Goal: Task Accomplishment & Management: Manage account settings

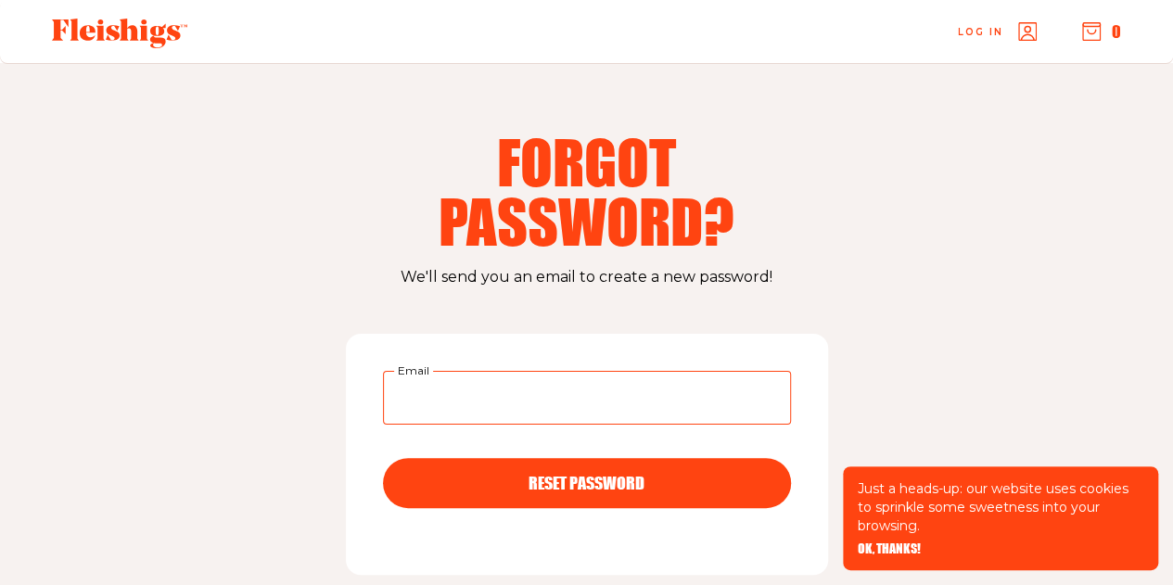
click at [466, 402] on input "Email" at bounding box center [587, 398] width 408 height 54
type input "[EMAIL_ADDRESS][DOMAIN_NAME]"
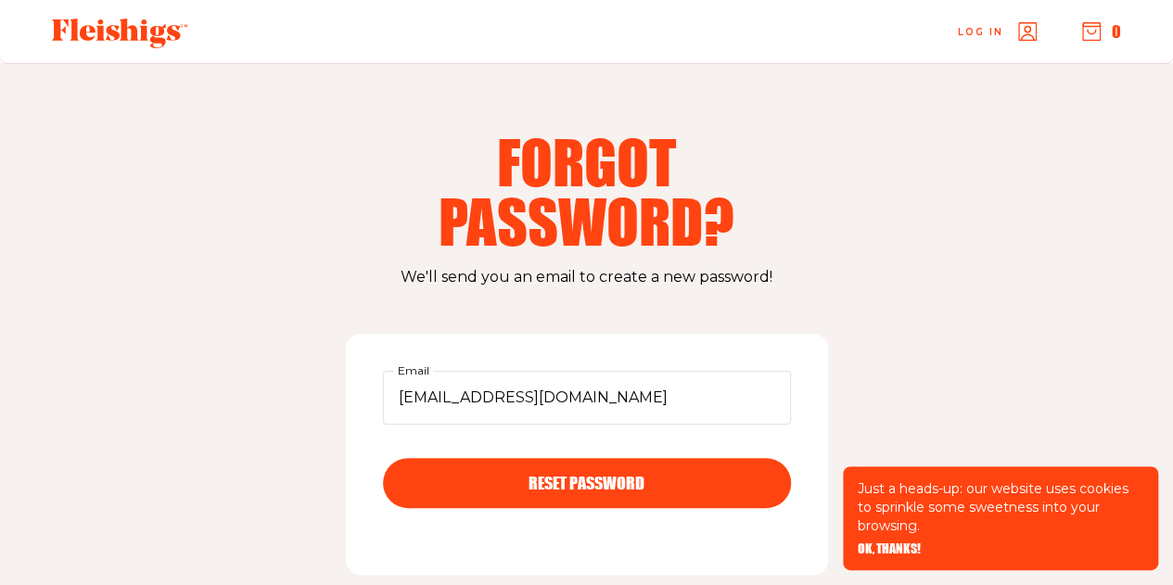
click at [546, 475] on span "RESET PASSWORD" at bounding box center [587, 466] width 116 height 17
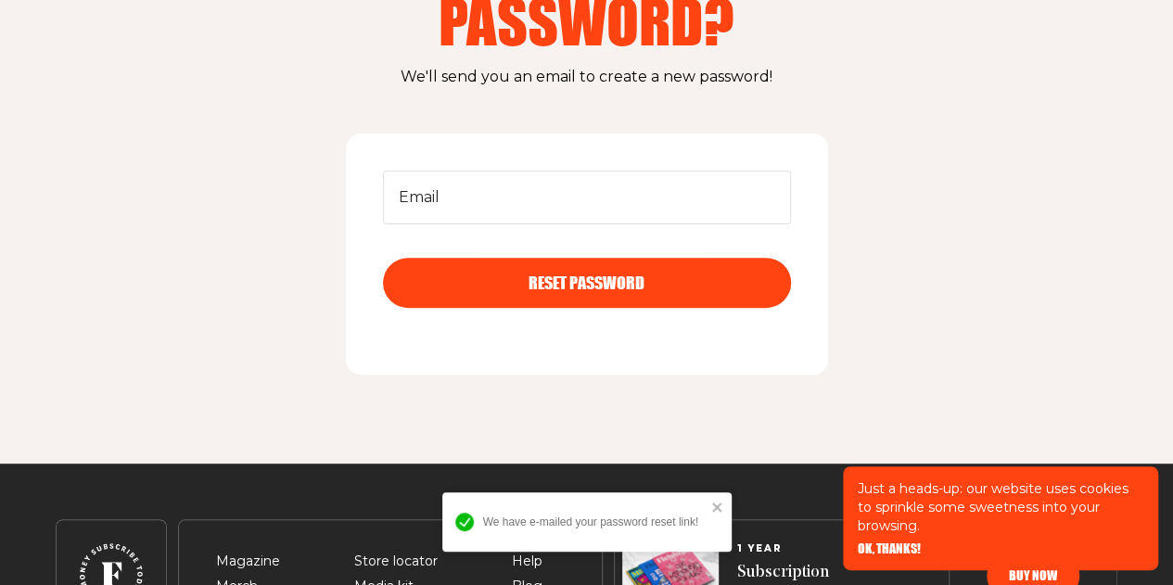
scroll to position [278, 0]
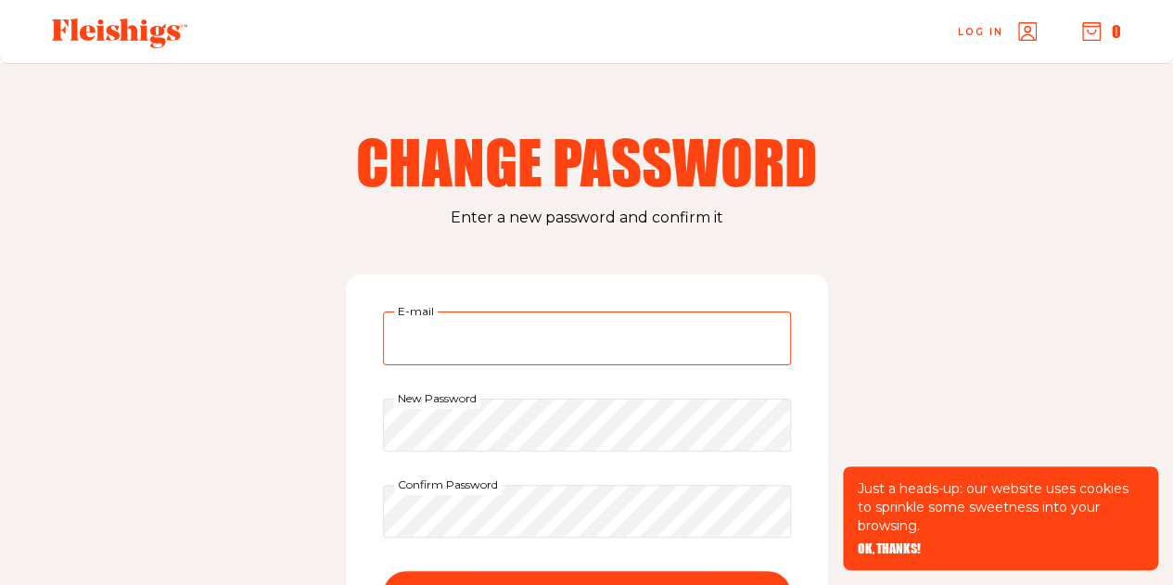
click at [449, 335] on input "E-mail" at bounding box center [587, 339] width 408 height 54
type input "culryd@aol.com"
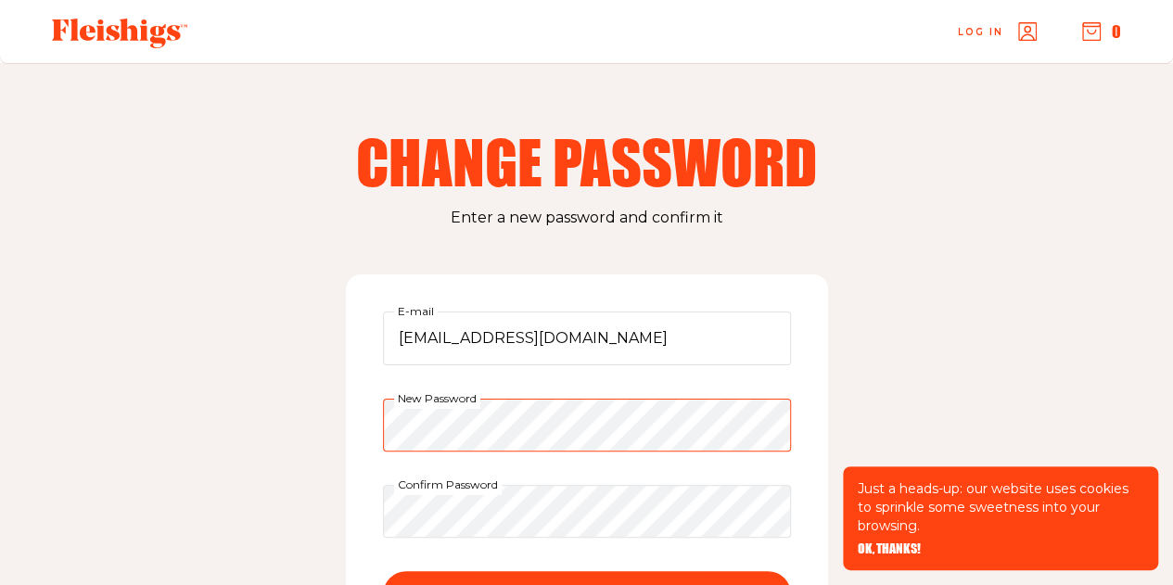
click at [368, 419] on div "culryd@aol.com E-mail New Password Confirm Password CHANGE PASSWORD" at bounding box center [587, 479] width 482 height 410
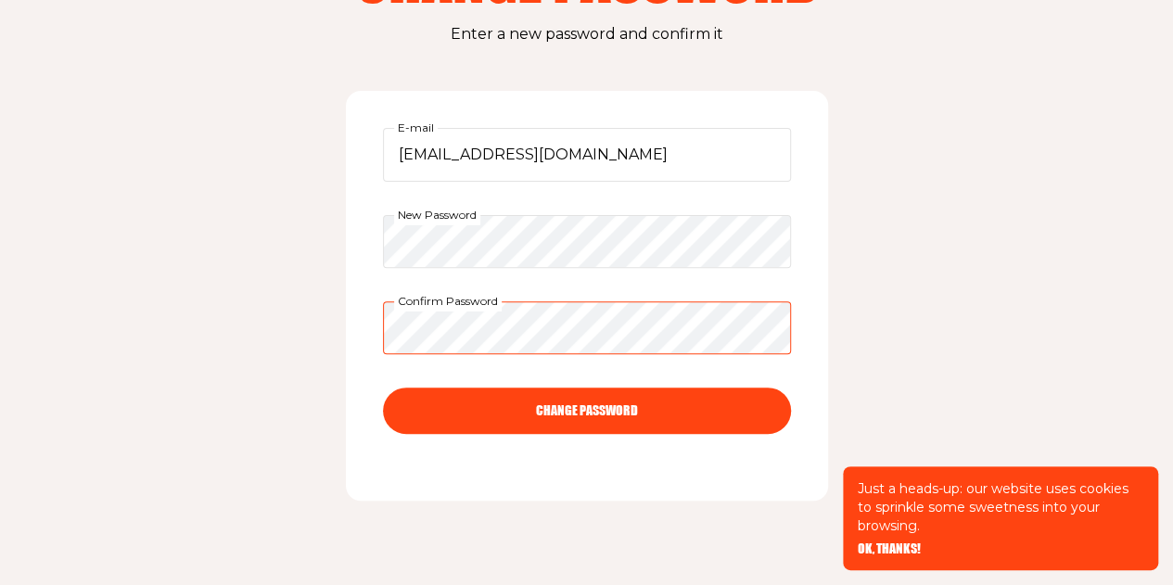
scroll to position [185, 0]
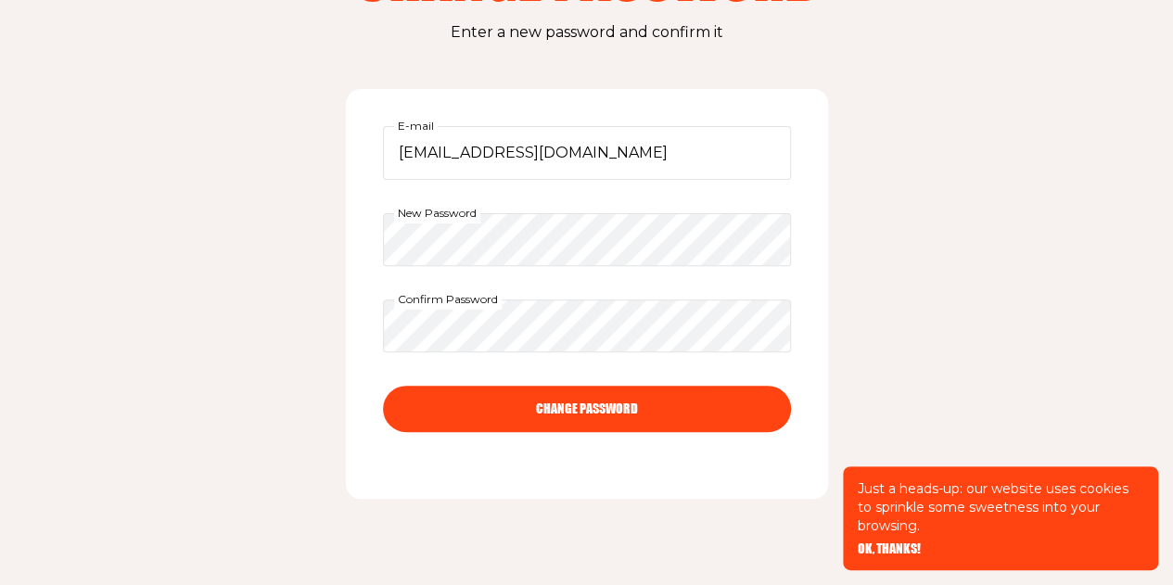
click at [534, 409] on button "CHANGE PASSWORD" at bounding box center [587, 409] width 408 height 46
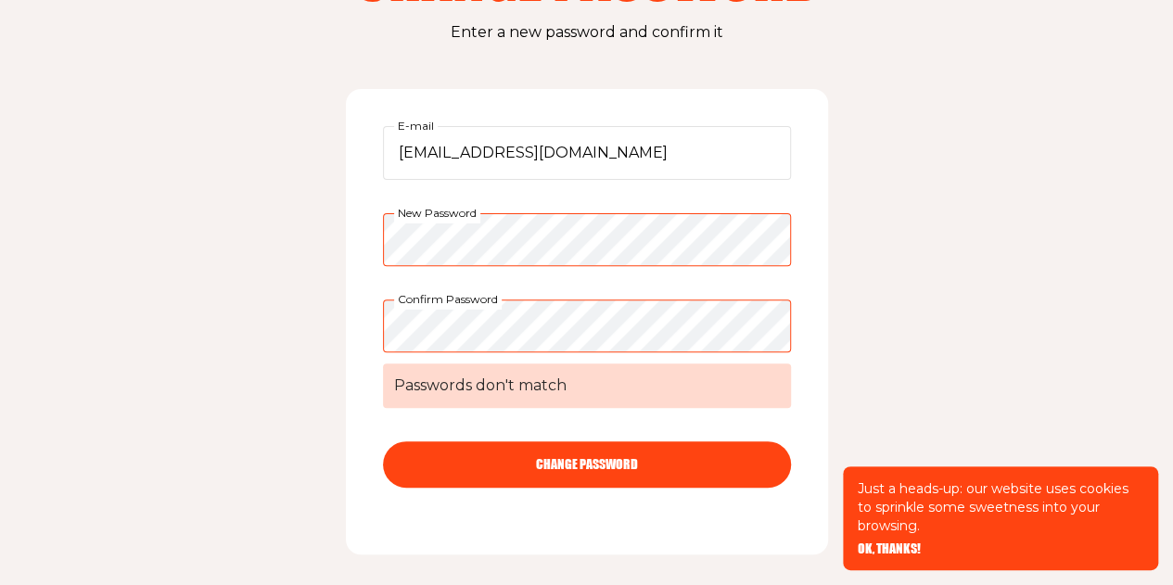
click at [353, 230] on div "culryd@aol.com E-mail New Password Confirm Password Passwords don't match CHANG…" at bounding box center [587, 322] width 482 height 466
click at [497, 451] on button "CHANGE PASSWORD" at bounding box center [587, 464] width 408 height 46
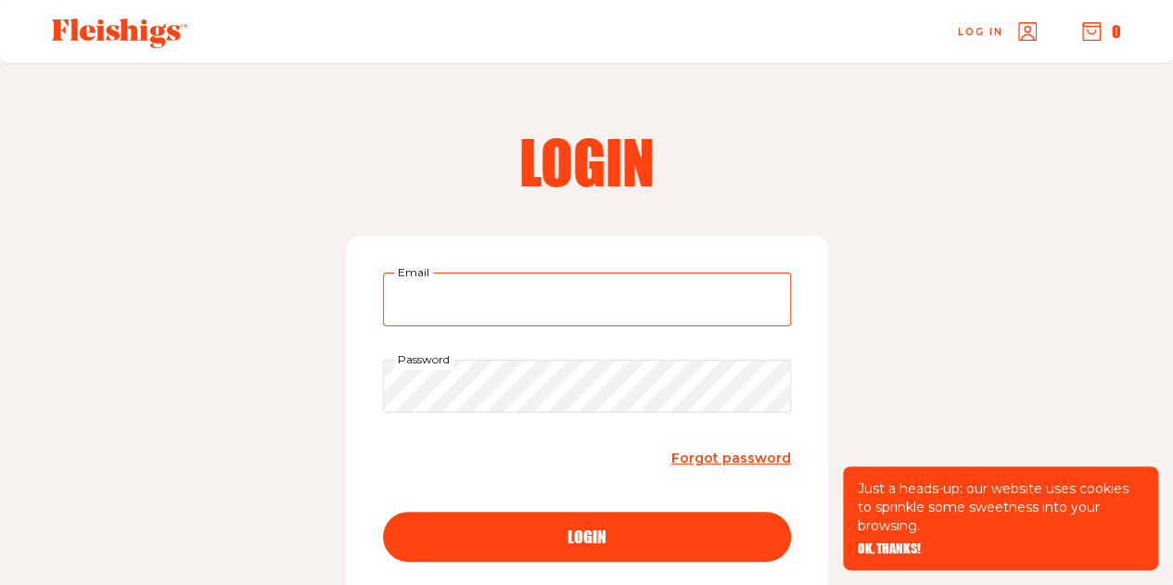
click at [448, 299] on input "Email" at bounding box center [587, 300] width 408 height 54
type input "culryd@aol.com"
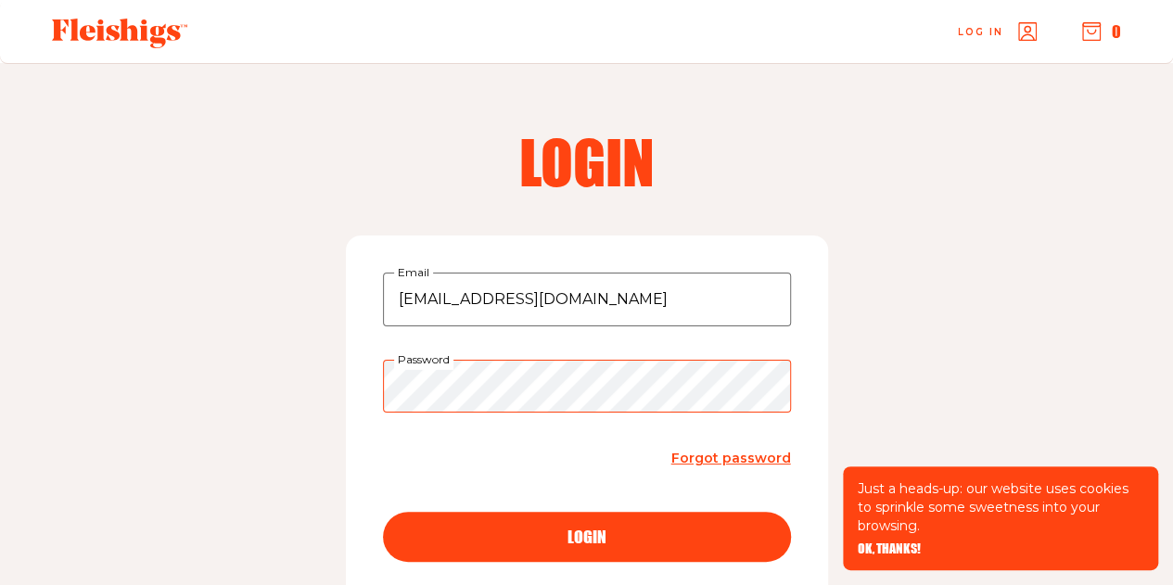
click at [383, 512] on button "login" at bounding box center [587, 537] width 408 height 50
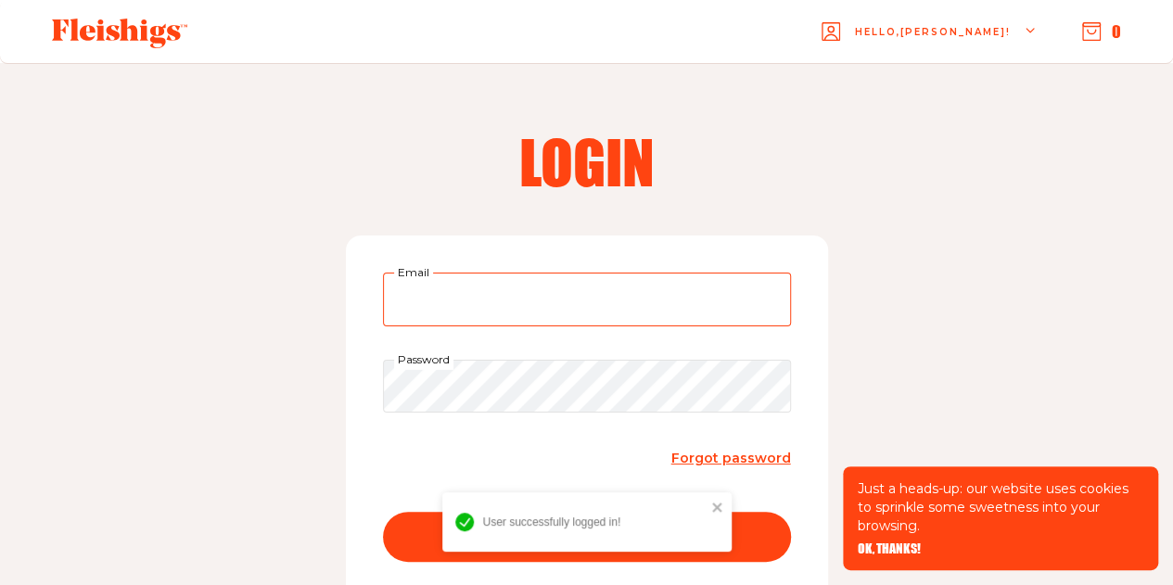
click at [455, 293] on input "Email" at bounding box center [587, 300] width 408 height 54
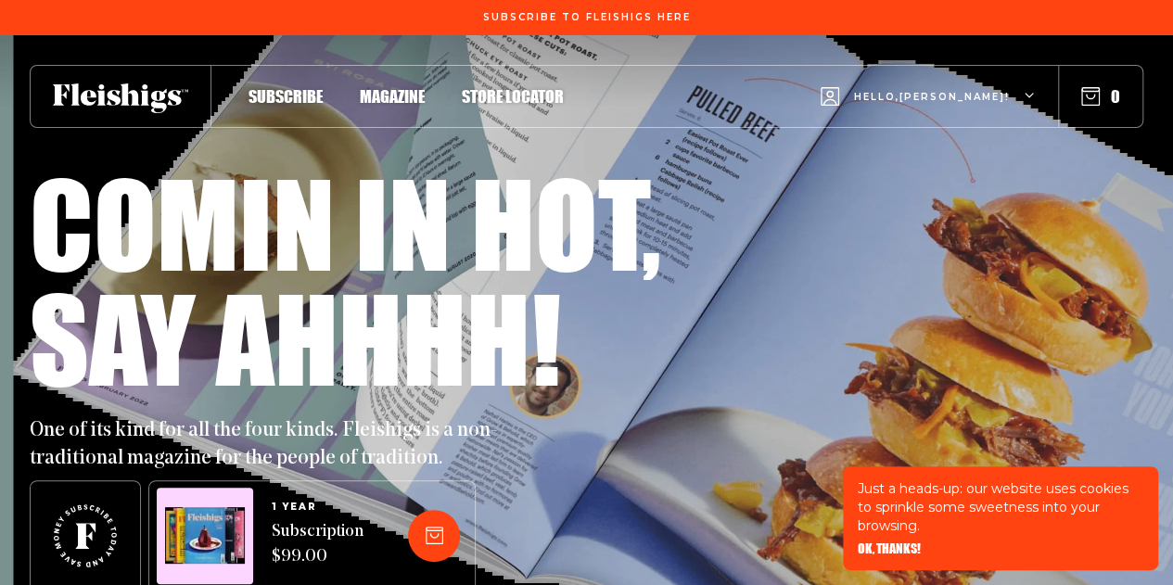
click at [300, 87] on span "Subscribe" at bounding box center [286, 77] width 74 height 20
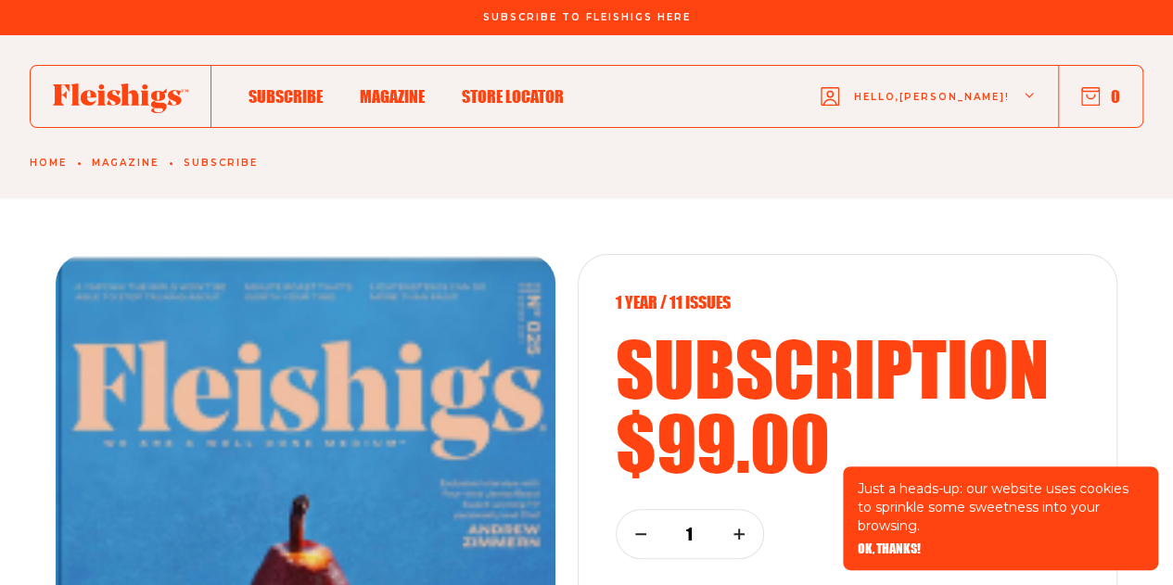
click at [387, 87] on span "Magazine" at bounding box center [392, 77] width 65 height 20
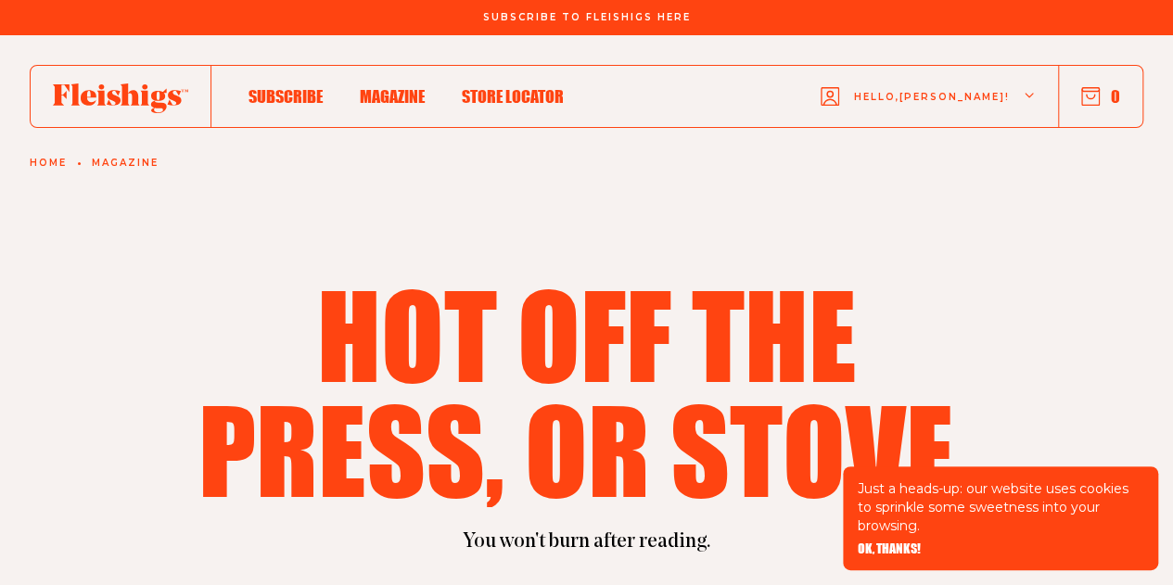
click at [1100, 99] on use "button" at bounding box center [1091, 97] width 18 height 18
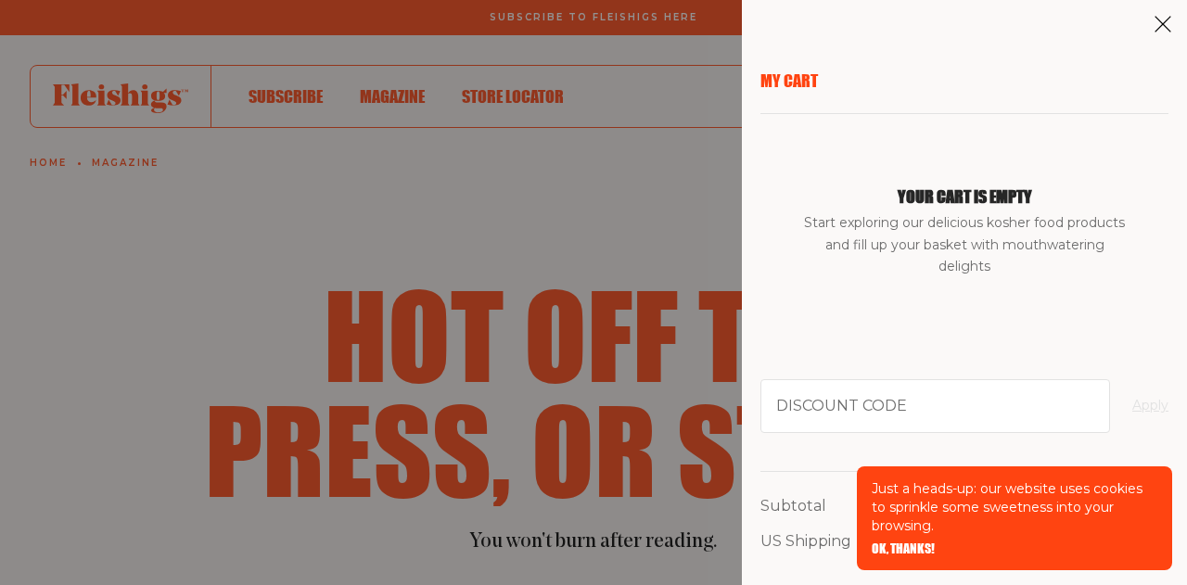
click at [1170, 24] on icon at bounding box center [1163, 24] width 19 height 19
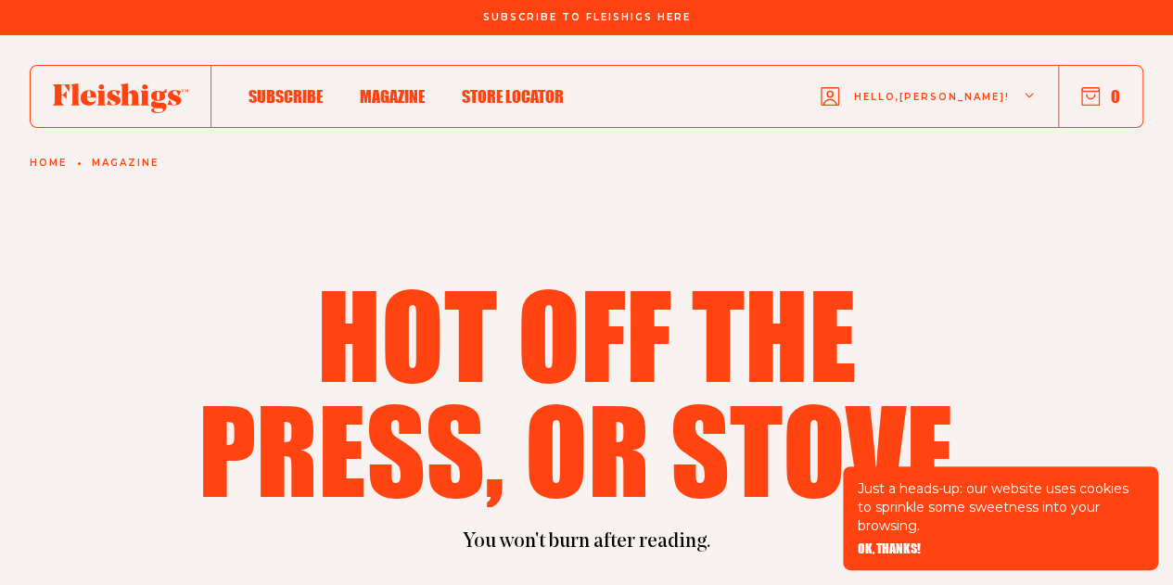
click at [1031, 92] on icon "button" at bounding box center [1030, 96] width 11 height 11
click at [399, 201] on section "Hot off the press, or stove. You won't burn after reading." at bounding box center [586, 332] width 1173 height 595
click at [542, 87] on span "Store locator" at bounding box center [513, 77] width 102 height 20
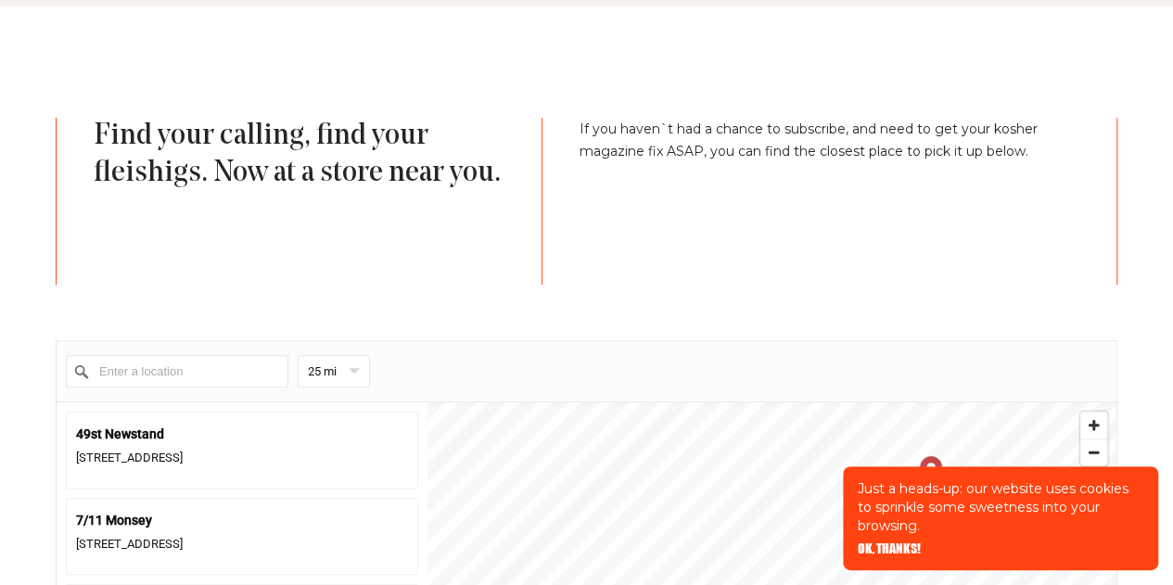
scroll to position [556, 0]
